Goal: Navigation & Orientation: Find specific page/section

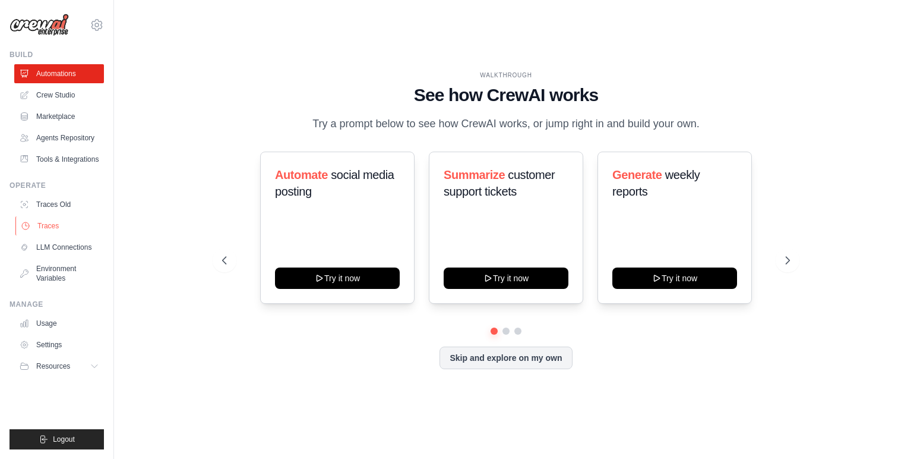
click at [62, 226] on link "Traces" at bounding box center [60, 225] width 90 height 19
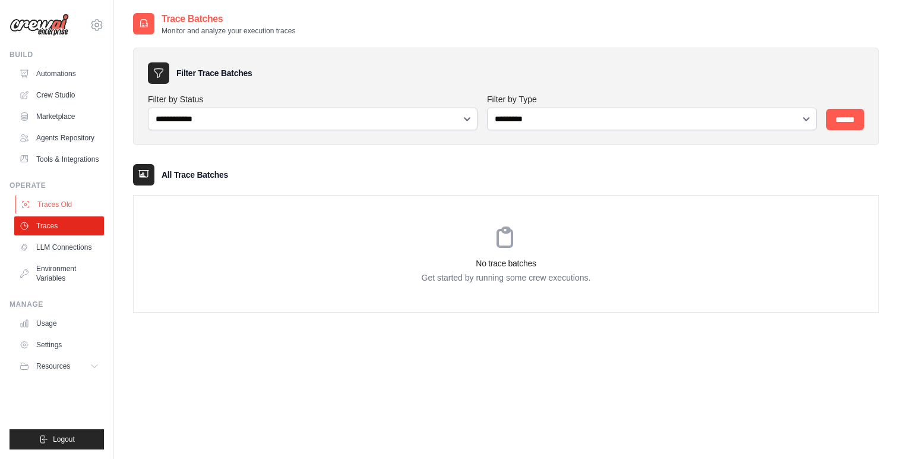
click at [50, 209] on link "Traces Old" at bounding box center [60, 204] width 90 height 19
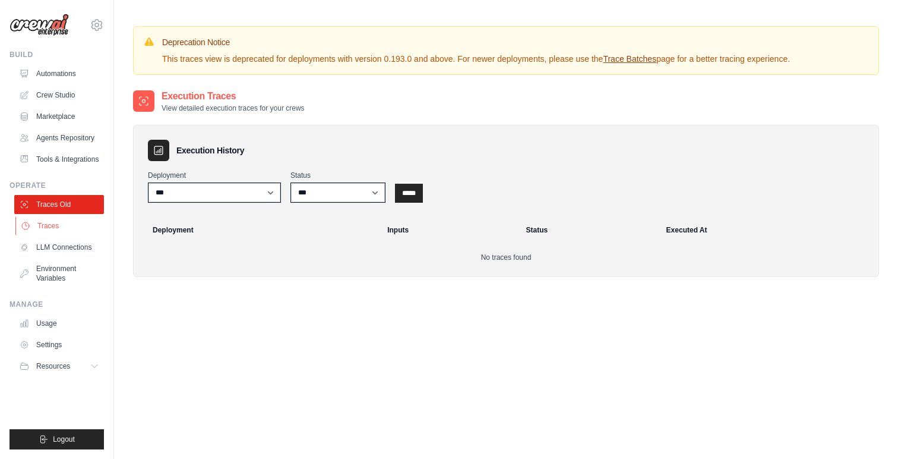
click at [49, 229] on link "Traces" at bounding box center [60, 225] width 90 height 19
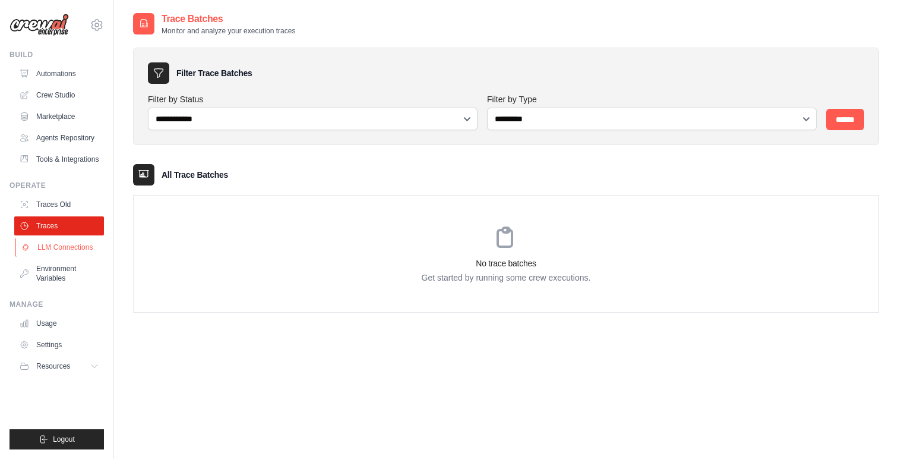
click at [49, 247] on link "LLM Connections" at bounding box center [60, 247] width 90 height 19
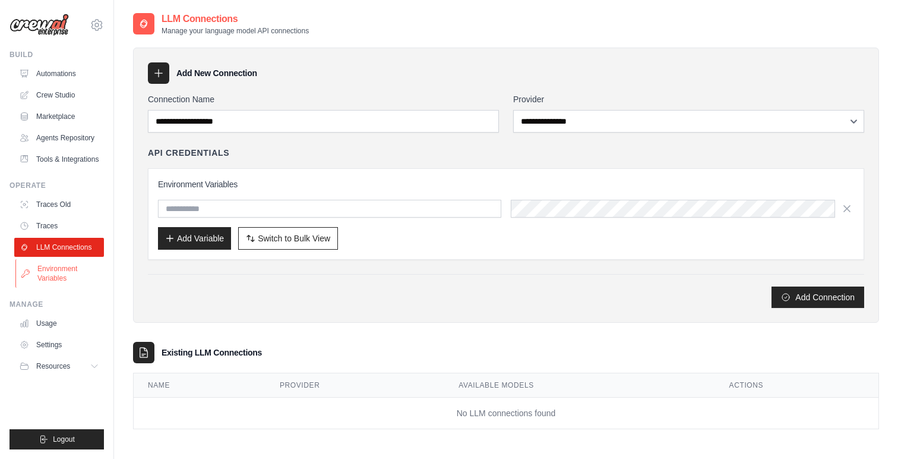
click at [49, 266] on link "Environment Variables" at bounding box center [60, 273] width 90 height 29
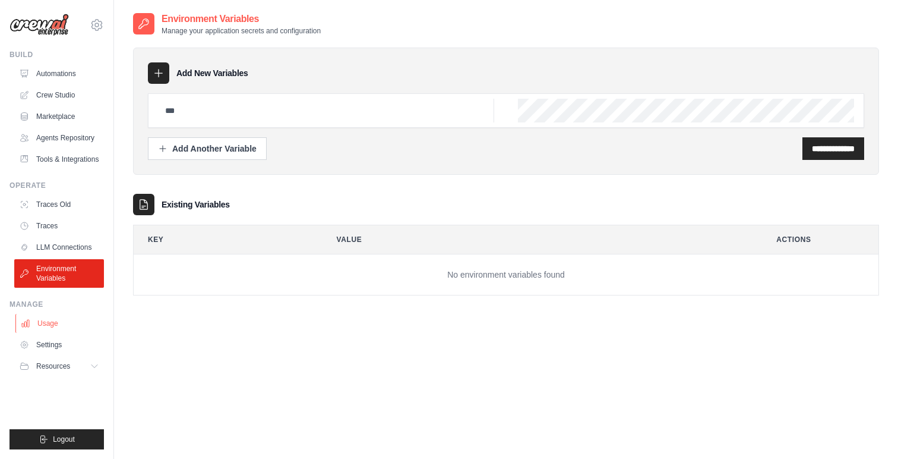
click at [61, 323] on link "Usage" at bounding box center [60, 323] width 90 height 19
